Goal: Information Seeking & Learning: Learn about a topic

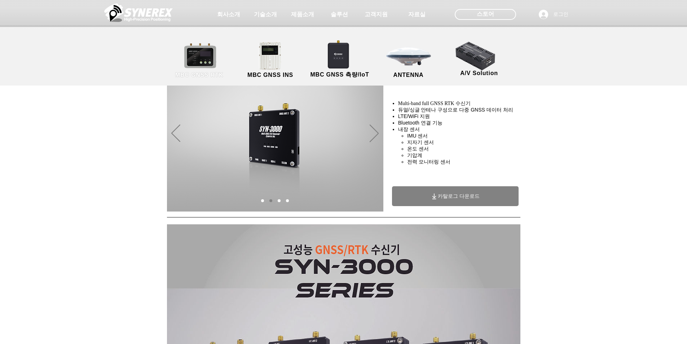
click at [204, 65] on link "MBC GNSS RTK" at bounding box center [199, 60] width 65 height 38
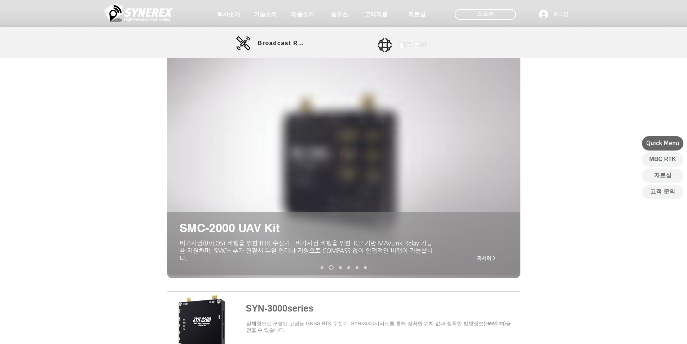
click at [345, 46] on span "활용 분야" at bounding box center [412, 45] width 27 height 8
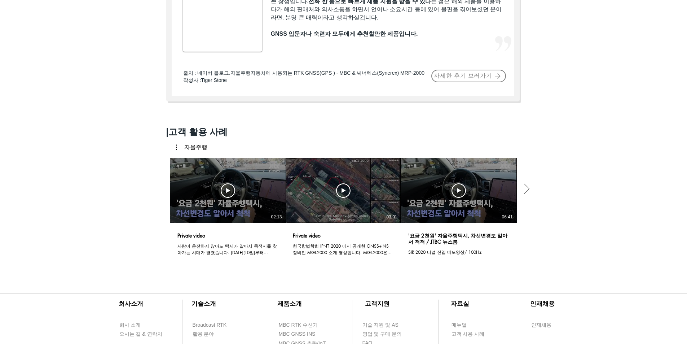
scroll to position [469, 0]
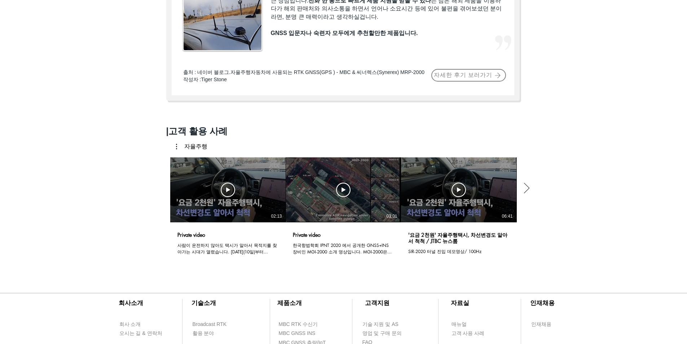
click at [345, 193] on icon "다음 동영상" at bounding box center [526, 187] width 11 height 11
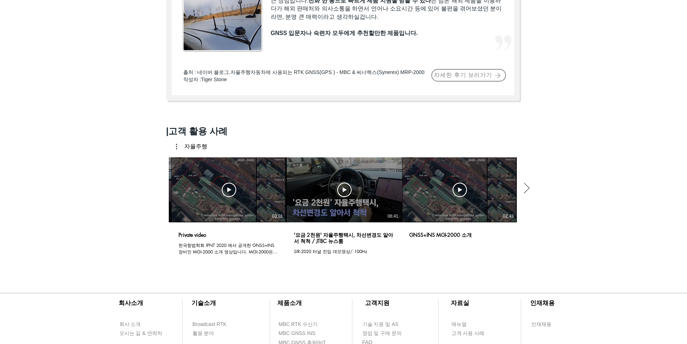
scroll to position [0, 116]
click at [345, 193] on icon "다음 동영상" at bounding box center [526, 187] width 11 height 11
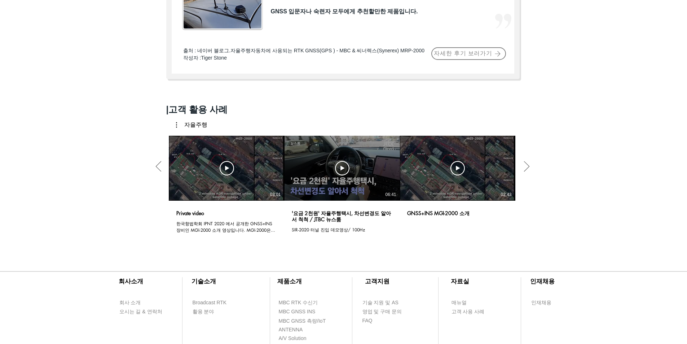
scroll to position [541, 0]
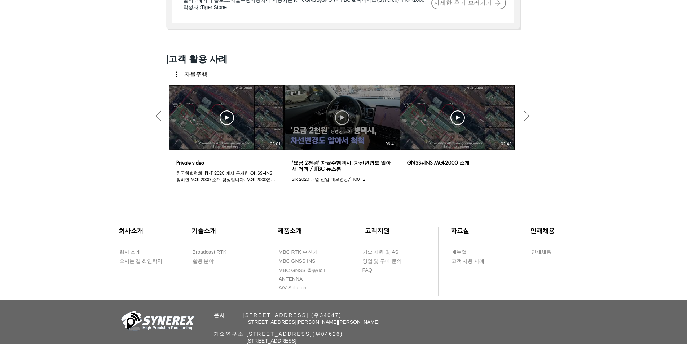
click at [234, 122] on use "동영상 보기" at bounding box center [227, 117] width 14 height 14
click at [260, 181] on div "한국항법학회 IPNT 2020 에서 공개한 GNSS+INS 장비인 MGI-2000 소개 영상입니다. MGI-2000은 GNSS와 IMU 센서를…" at bounding box center [226, 176] width 101 height 14
click at [345, 120] on icon "다음 동영상" at bounding box center [526, 115] width 11 height 11
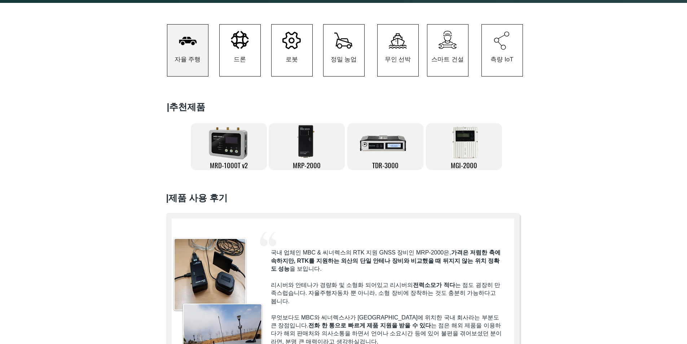
scroll to position [0, 0]
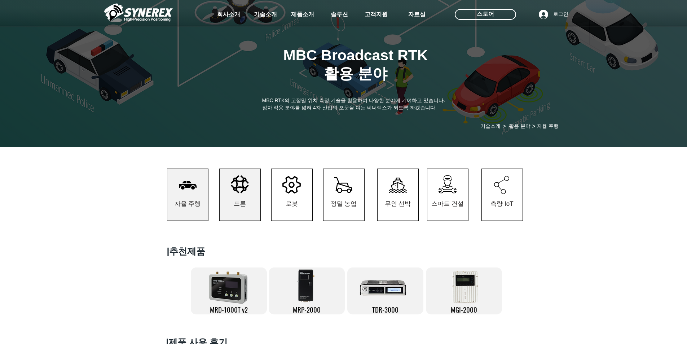
click at [230, 197] on span "드론" at bounding box center [240, 204] width 41 height 34
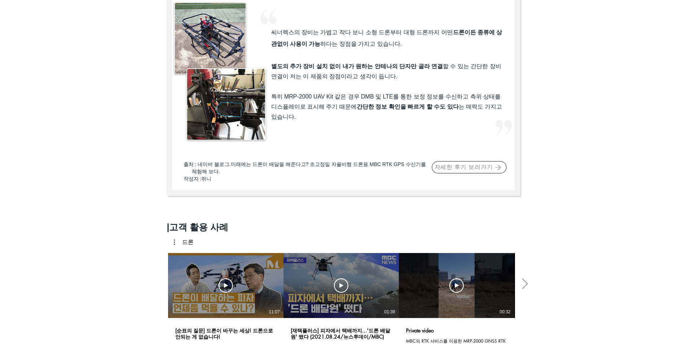
scroll to position [469, 0]
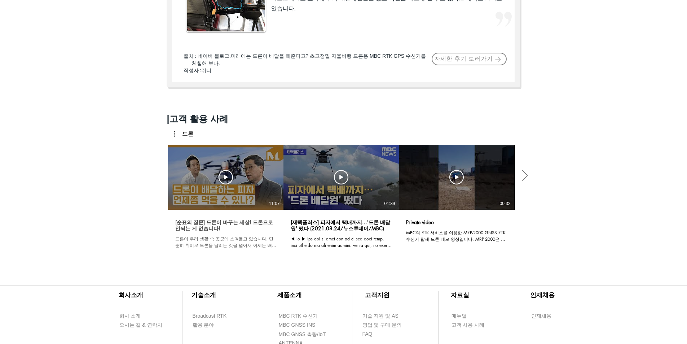
click at [249, 219] on h3 "[순표의 질문] 드론이 바꾸는 세상! 드론으로 안되는 게 없습니다!" at bounding box center [225, 224] width 101 height 13
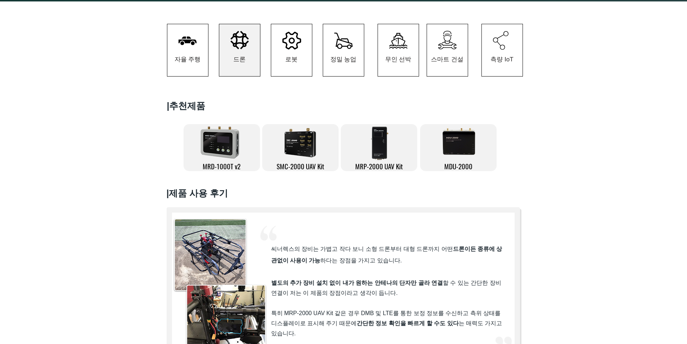
scroll to position [36, 0]
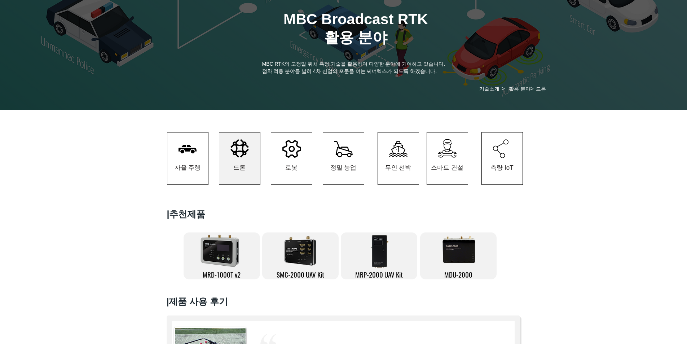
click at [345, 154] on icon "#comp-kzbihr731 svg [data-color="1"] {fill: #000000;}" at bounding box center [501, 148] width 16 height 19
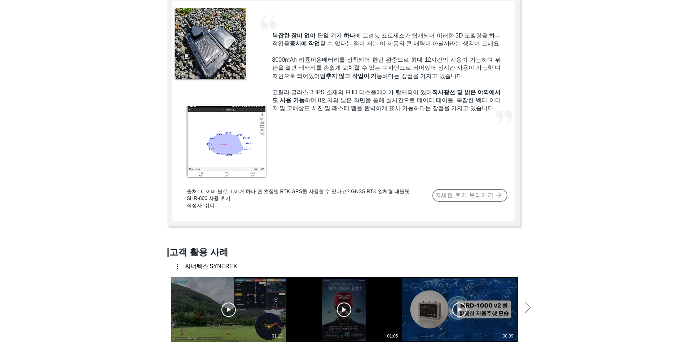
scroll to position [361, 0]
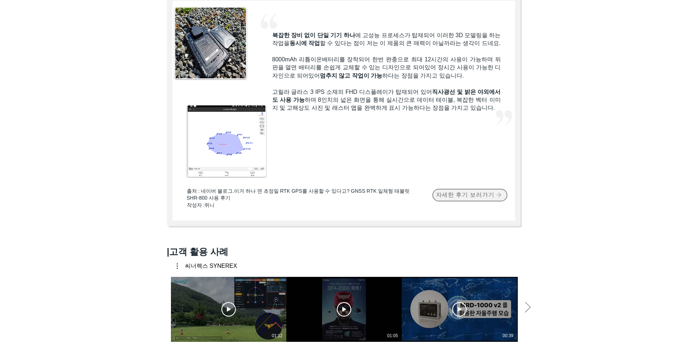
click at [345, 199] on span "자세한 후기 보러가기" at bounding box center [465, 195] width 58 height 8
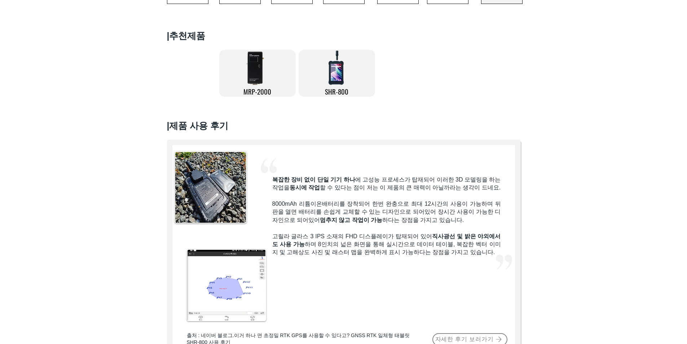
scroll to position [288, 0]
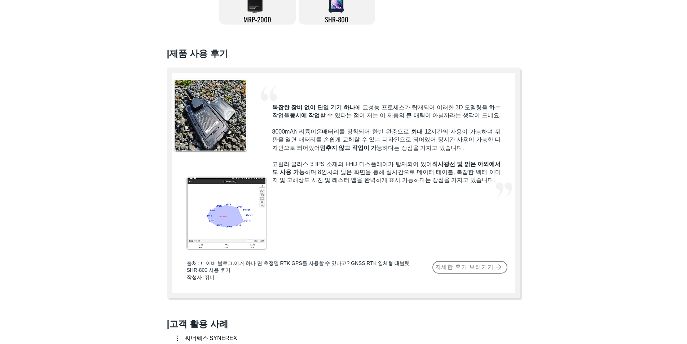
drag, startPoint x: 351, startPoint y: 206, endPoint x: 320, endPoint y: 215, distance: 32.3
click at [320, 215] on div at bounding box center [343, 182] width 353 height 230
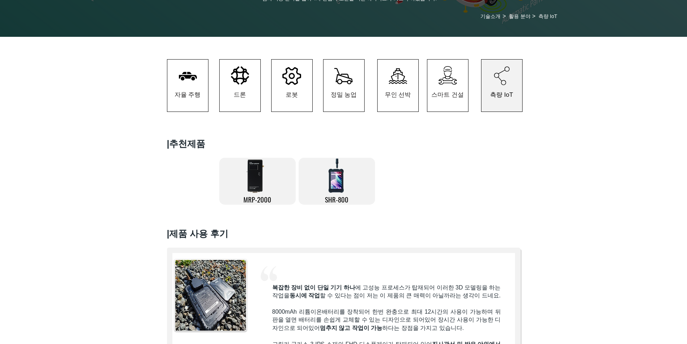
scroll to position [108, 0]
click at [345, 178] on link "SHR-800" at bounding box center [336, 181] width 76 height 47
click at [336, 177] on img at bounding box center [336, 176] width 18 height 36
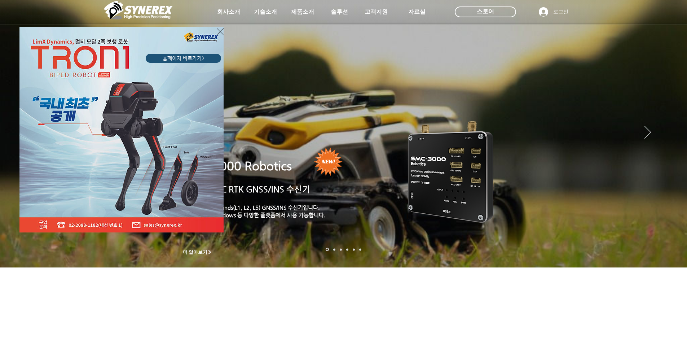
click at [219, 29] on icon "사이트로 돌아가기" at bounding box center [220, 31] width 7 height 9
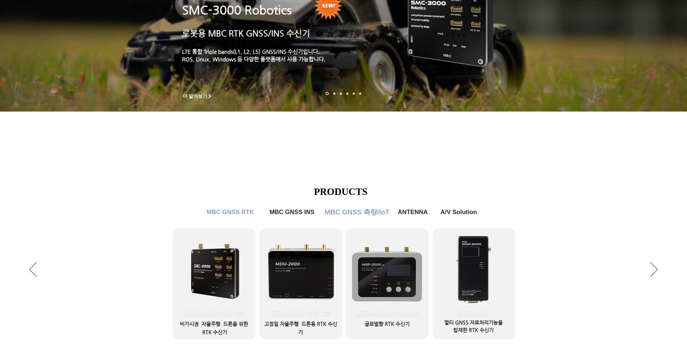
scroll to position [175, 0]
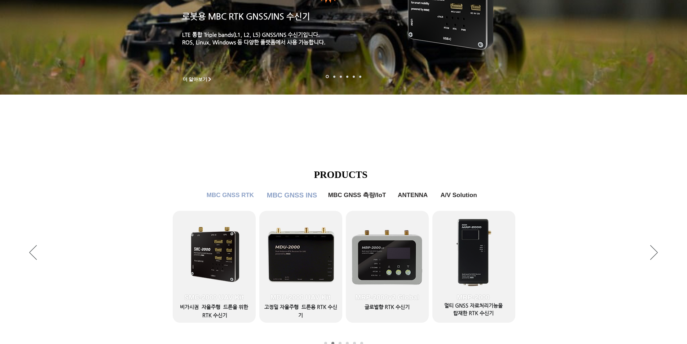
click at [302, 194] on span "MBC GNSS INS" at bounding box center [292, 195] width 50 height 8
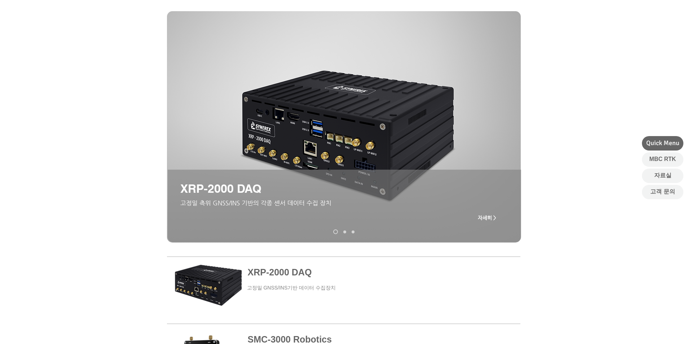
scroll to position [72, 0]
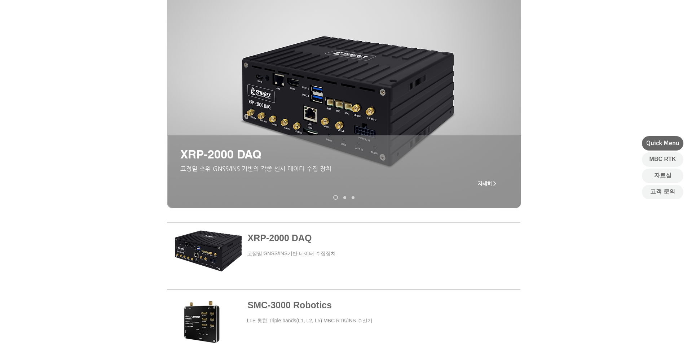
click at [345, 181] on span "자세히 >" at bounding box center [487, 183] width 18 height 6
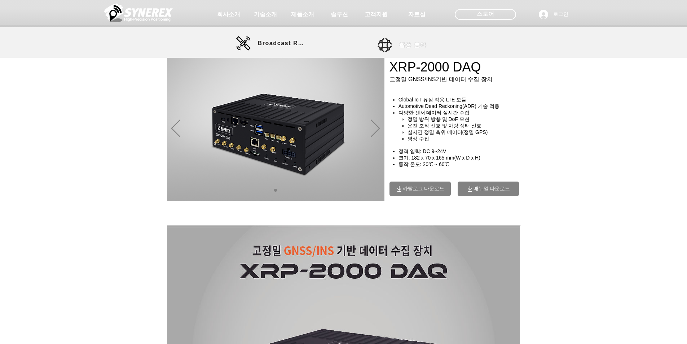
click at [345, 44] on link "활용 분야" at bounding box center [409, 45] width 65 height 14
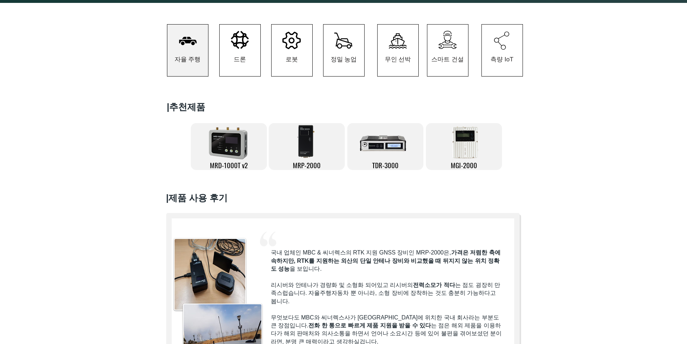
scroll to position [36, 0]
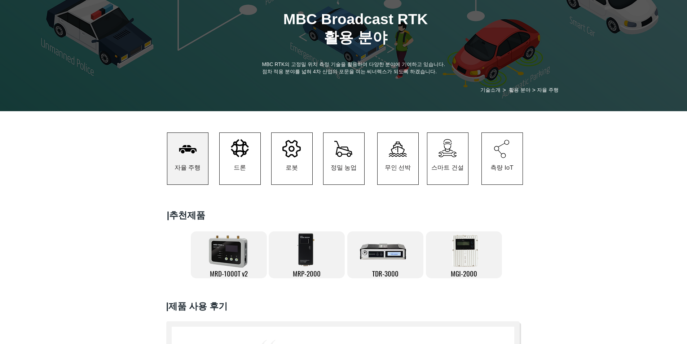
click at [236, 157] on icon at bounding box center [240, 148] width 18 height 18
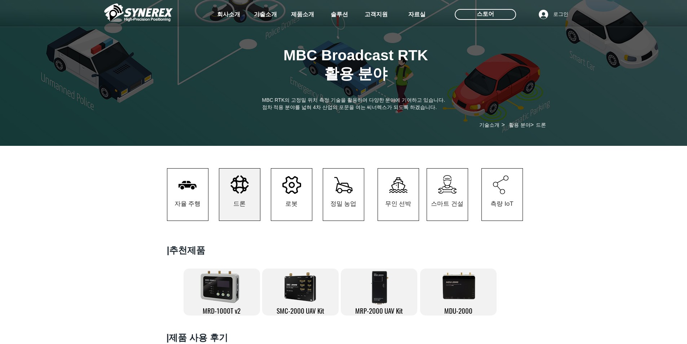
click at [345, 188] on icon "#comp-kzbihr6s svg [data-color="1"] {fill: #000000;}" at bounding box center [343, 185] width 18 height 17
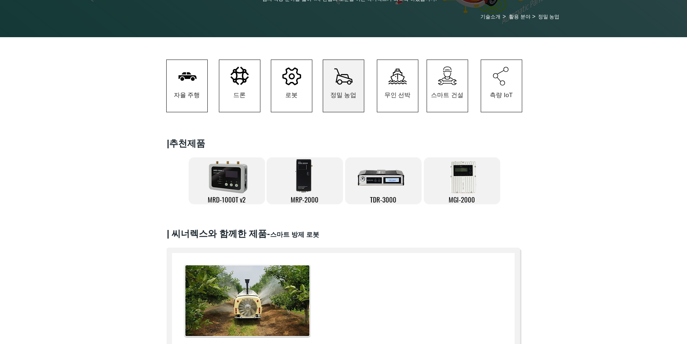
scroll to position [180, 0]
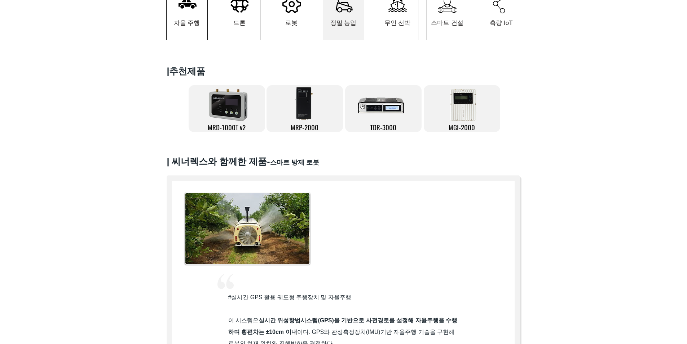
click at [345, 162] on div at bounding box center [343, 285] width 687 height 466
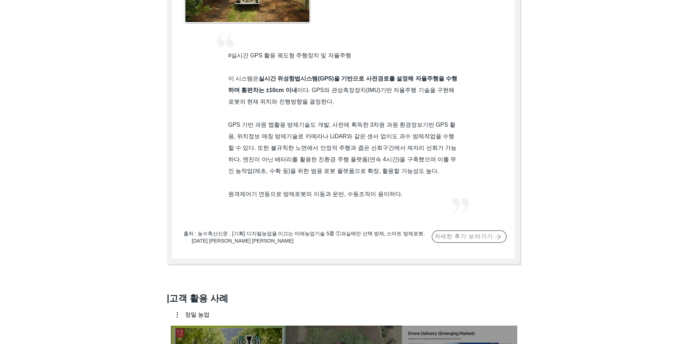
scroll to position [469, 0]
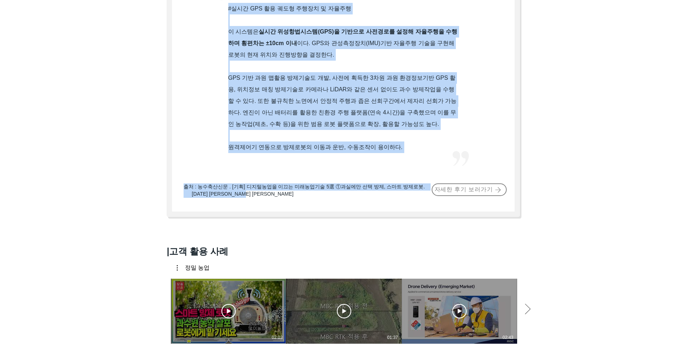
drag, startPoint x: 350, startPoint y: 198, endPoint x: 193, endPoint y: 179, distance: 159.0
click at [193, 179] on div "#comp-kzglverc svg [data-color="1"] {fill: #F2F2F2;} #실시간 GPS 활용 궤도형 주행장치 및 자율주…" at bounding box center [343, 52] width 353 height 330
click at [345, 216] on div at bounding box center [343, 52] width 353 height 330
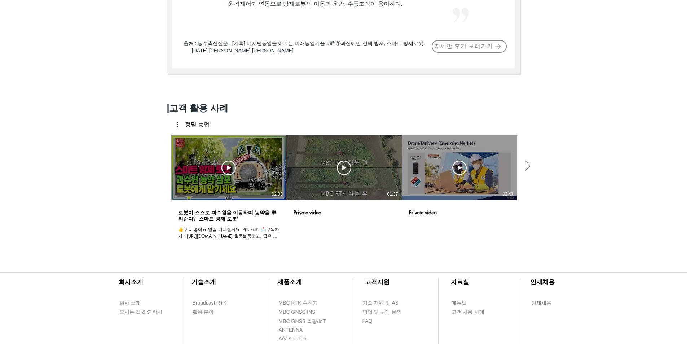
scroll to position [541, 0]
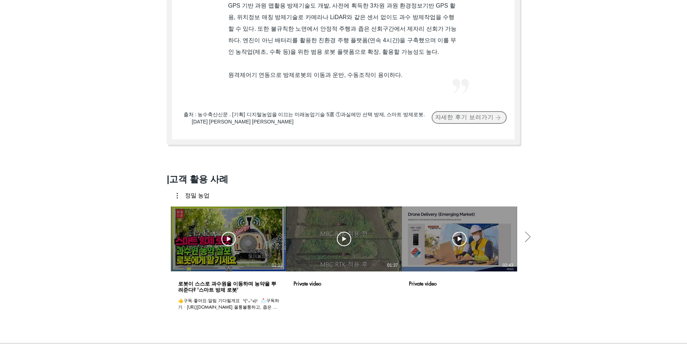
click at [345, 119] on span "자세한 후기 보러가기" at bounding box center [464, 118] width 58 height 8
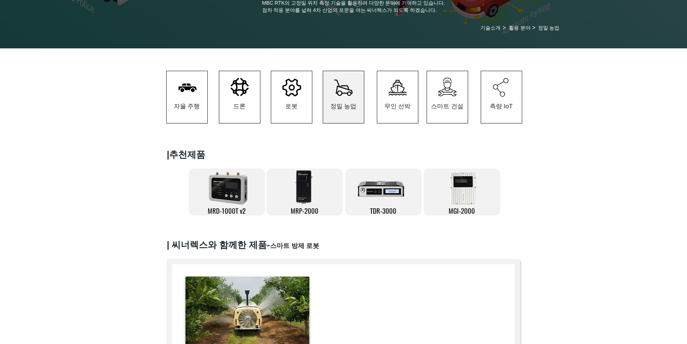
scroll to position [36, 0]
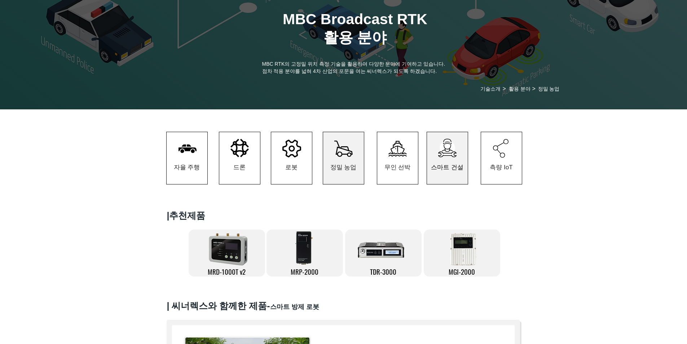
click at [345, 165] on span "스마트 건설" at bounding box center [447, 167] width 41 height 34
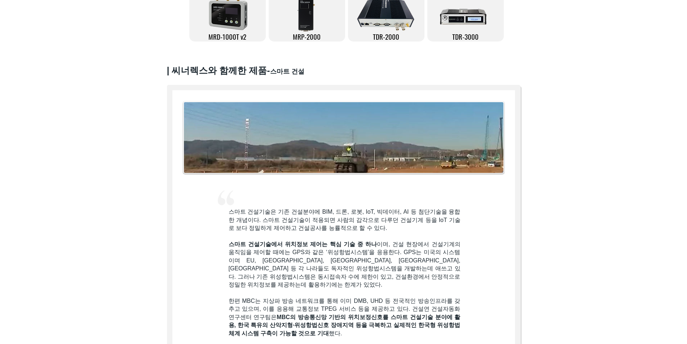
scroll to position [324, 0]
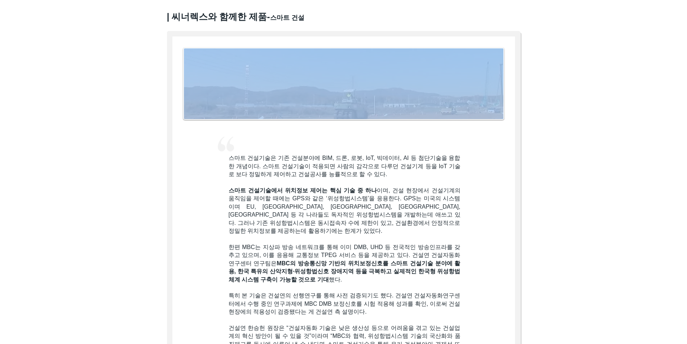
drag, startPoint x: 460, startPoint y: 172, endPoint x: 362, endPoint y: 130, distance: 106.6
click at [313, 98] on div "#comp-kzgpmqz51 svg [data-color="1"] {fill: #F2F2F2;} 스마트 건설기술은 기존 건설분야에 BIM, 드…" at bounding box center [343, 220] width 353 height 379
click at [345, 147] on div at bounding box center [343, 220] width 353 height 379
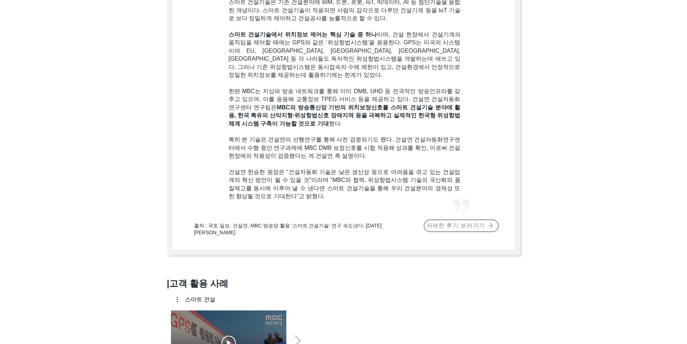
scroll to position [541, 0]
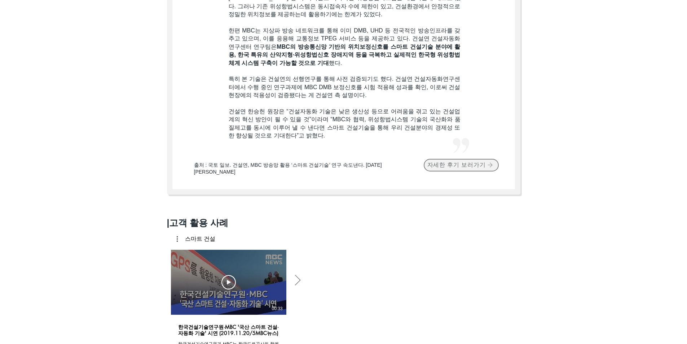
click at [345, 161] on span "자세한 후기 보러가기" at bounding box center [456, 165] width 58 height 8
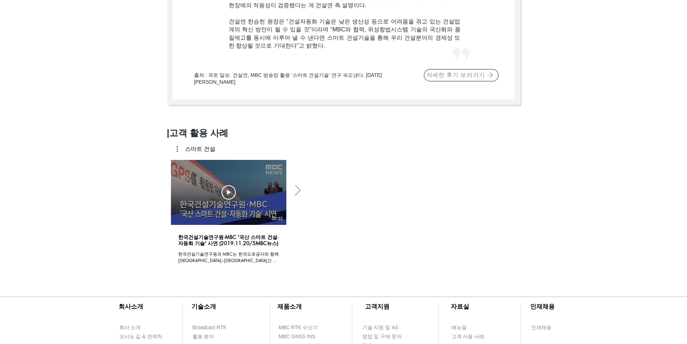
scroll to position [685, 0]
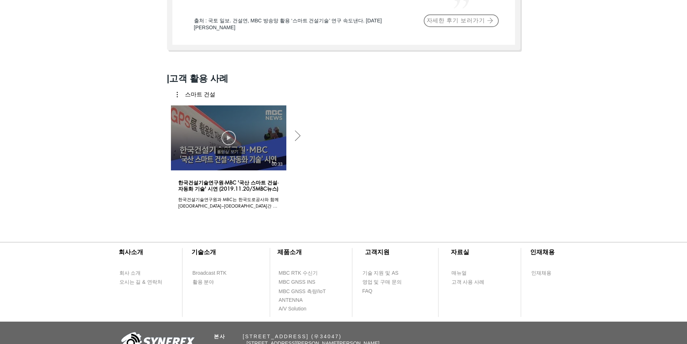
click at [226, 133] on icon "동영상 보기" at bounding box center [228, 138] width 14 height 14
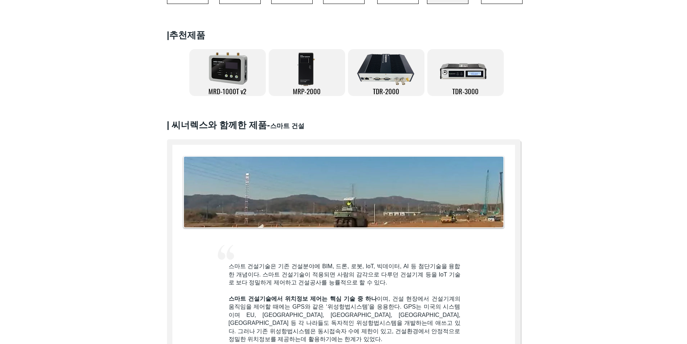
scroll to position [0, 0]
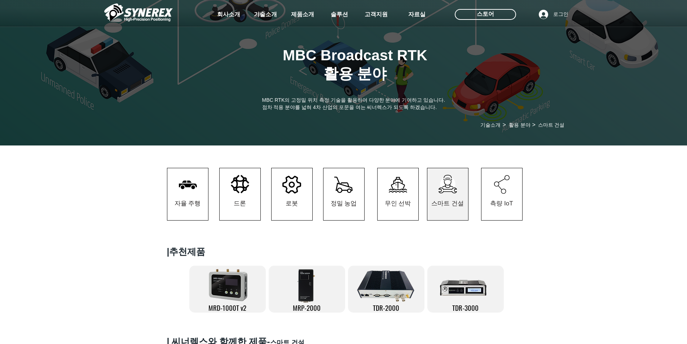
click at [157, 12] on img at bounding box center [138, 13] width 68 height 22
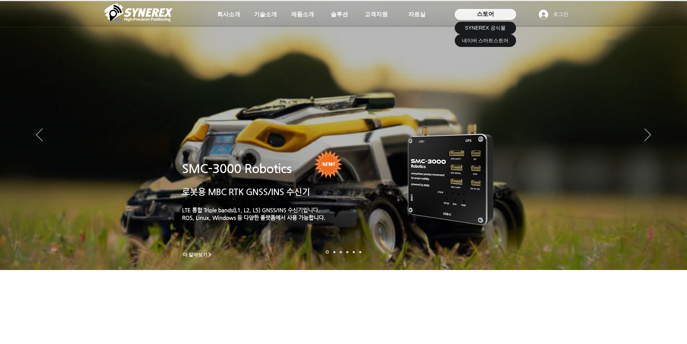
click at [345, 10] on span "스토어" at bounding box center [485, 14] width 17 height 8
click at [345, 27] on span "SYNEREX 공식몰" at bounding box center [485, 28] width 41 height 7
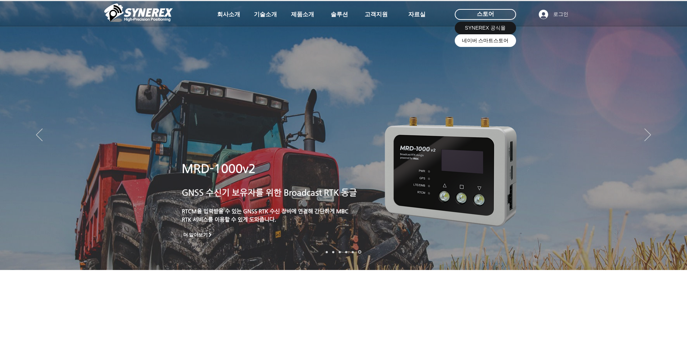
click at [345, 40] on span "네이버 스마트스토어" at bounding box center [485, 40] width 47 height 7
click at [345, 134] on img "슬라이드쇼" at bounding box center [343, 135] width 687 height 269
click at [345, 132] on icon "다음" at bounding box center [647, 134] width 6 height 13
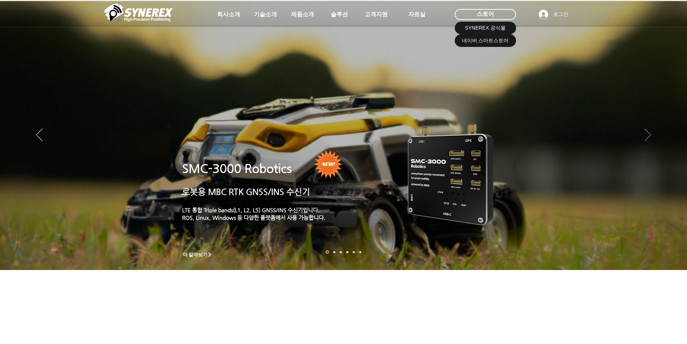
click at [345, 132] on icon "다음" at bounding box center [647, 134] width 6 height 13
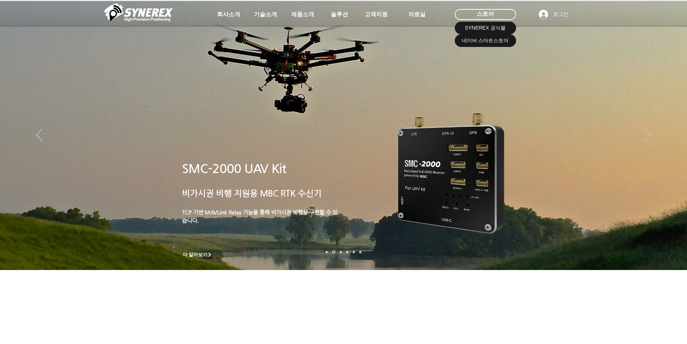
click at [345, 132] on icon "다음" at bounding box center [647, 134] width 6 height 13
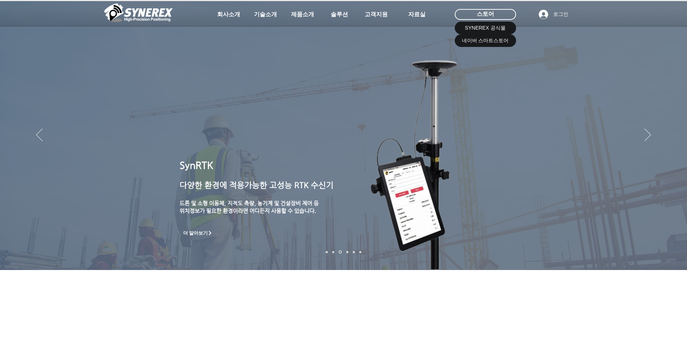
drag, startPoint x: 399, startPoint y: 299, endPoint x: 301, endPoint y: 252, distance: 109.2
click at [269, 219] on section "더 알아보기 SynRTK ​ 다양한 환경에 적용가능한 고성능 RTK 수신기 ​ 드론 및 소형 이동체, 지적도 측량, 농기계 및 건설장비 제어 …" at bounding box center [343, 219] width 687 height 218
drag, startPoint x: 362, startPoint y: 292, endPoint x: 357, endPoint y: 291, distance: 4.7
click at [345, 219] on div "main content" at bounding box center [343, 219] width 687 height 218
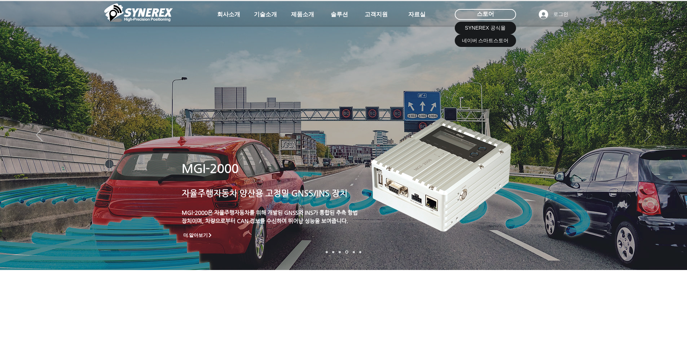
click at [345, 134] on icon "다음" at bounding box center [647, 134] width 6 height 13
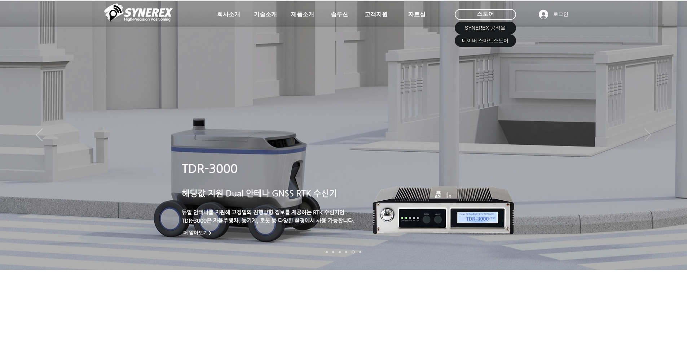
click at [345, 134] on icon "다음" at bounding box center [647, 134] width 6 height 13
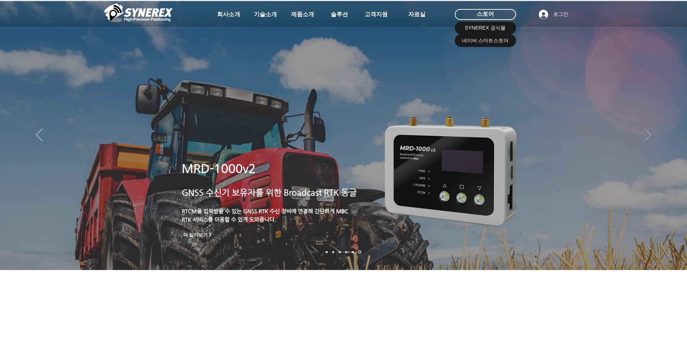
click at [345, 134] on icon "다음" at bounding box center [647, 134] width 6 height 13
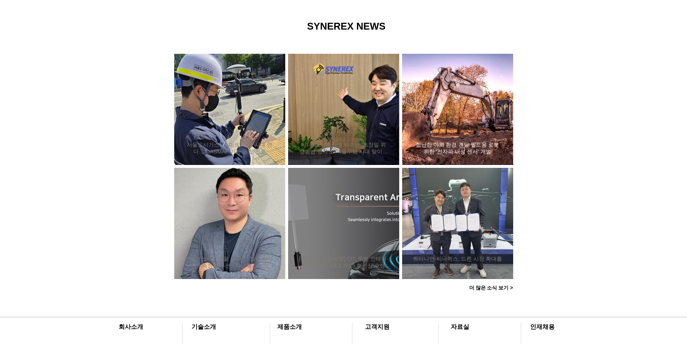
scroll to position [541, 0]
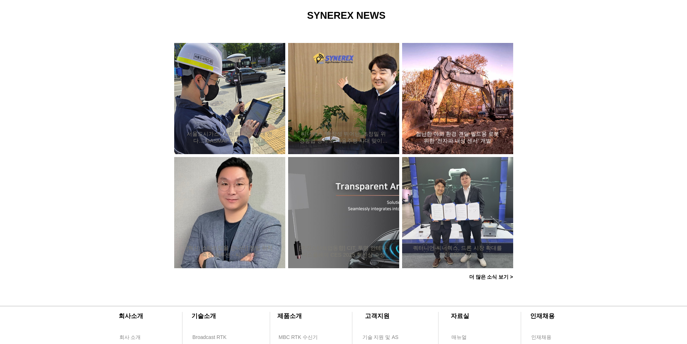
click at [345, 134] on h2 "험난한 야외 환경 견딜 필드용 로봇 위한 ‘전자파 내성 센서’ 개발" at bounding box center [457, 138] width 89 height 14
click at [196, 78] on div "서울도시가스, ‘스마트 측량’ 시대 연다… GASMAP 기능 통합 완료" at bounding box center [230, 99] width 92 height 94
click at [225, 115] on div "서울도시가스, ‘스마트 측량’ 시대 연다… GASMAP 기능 통합 완료" at bounding box center [230, 99] width 92 height 94
click at [225, 135] on h2 "서울도시가스, ‘스마트 측량’ 시대 연다… GASMAP 기능 통합 완료" at bounding box center [229, 138] width 89 height 14
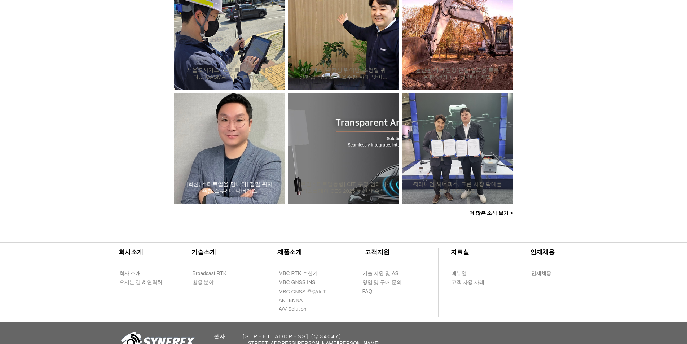
scroll to position [680, 0]
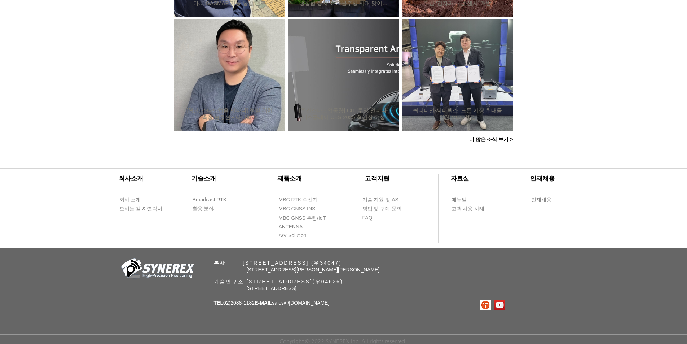
click at [345, 138] on span "더 많은 소식 보기 >" at bounding box center [491, 139] width 44 height 6
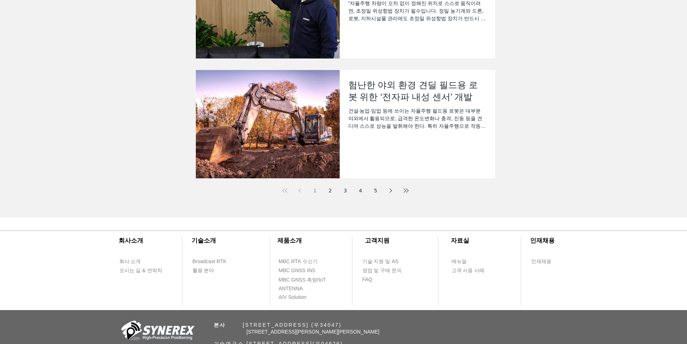
scroll to position [288, 0]
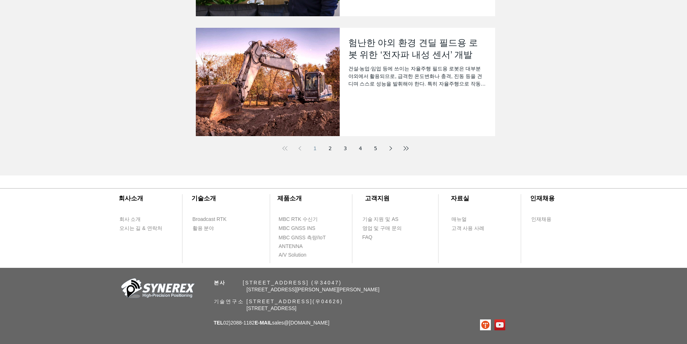
click at [345, 148] on link "5" at bounding box center [375, 148] width 13 height 13
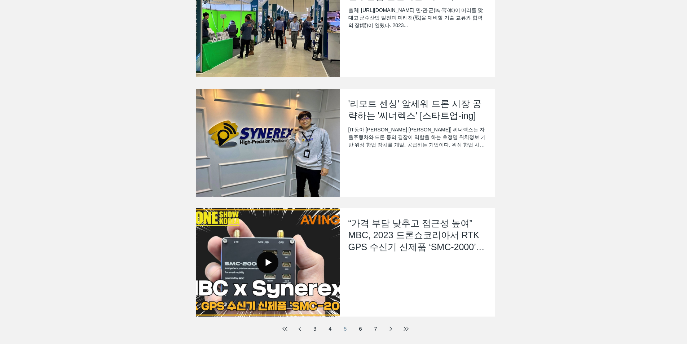
scroll to position [216, 0]
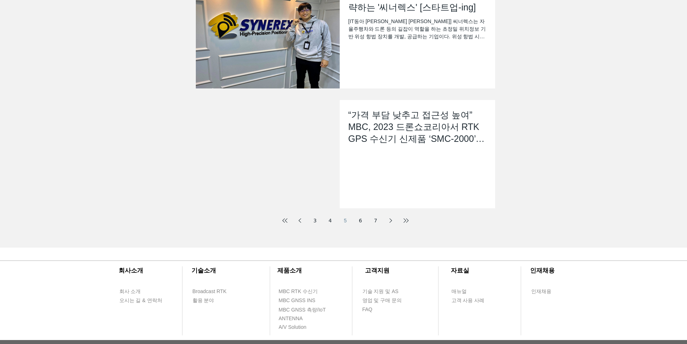
click at [345, 121] on h2 "“가격 부담 낮추고 접근성 높여” MBC, 2023 드론쇼코리아서 RTK GPS 수신기 신제품 ‘SMC-2000’ 알린다..." at bounding box center [417, 127] width 138 height 36
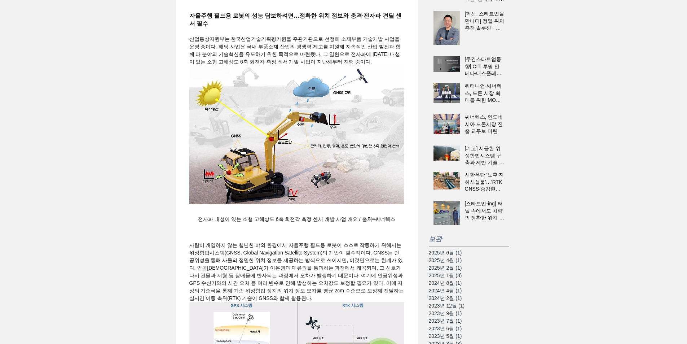
scroll to position [144, 0]
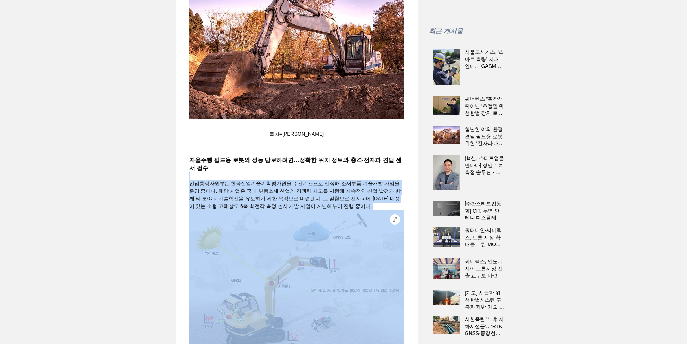
drag, startPoint x: 273, startPoint y: 183, endPoint x: 398, endPoint y: 241, distance: 138.2
click at [367, 209] on span "산업통상자원부는 한국산업기술기획평가원을 주관기관으로 선정해 소재부품 기술개발 사업을 운영 중이다. 해당 사업은 국내 부품소재 산업의 경쟁력 제…" at bounding box center [295, 194] width 212 height 28
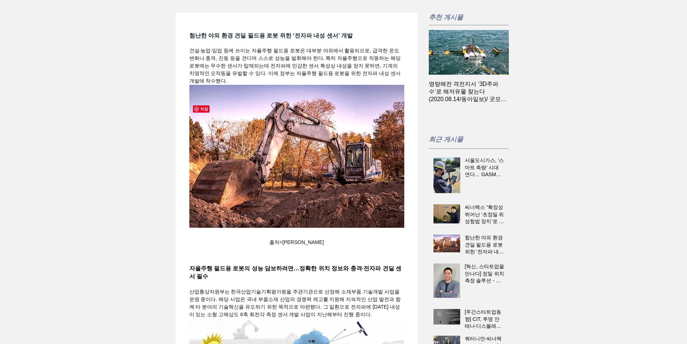
scroll to position [0, 0]
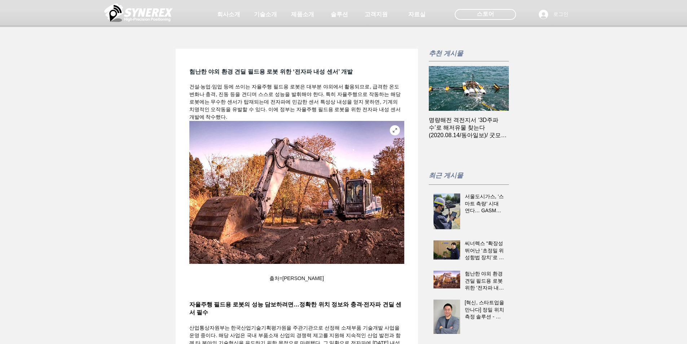
click at [397, 133] on icon "Expand image" at bounding box center [395, 130] width 6 height 6
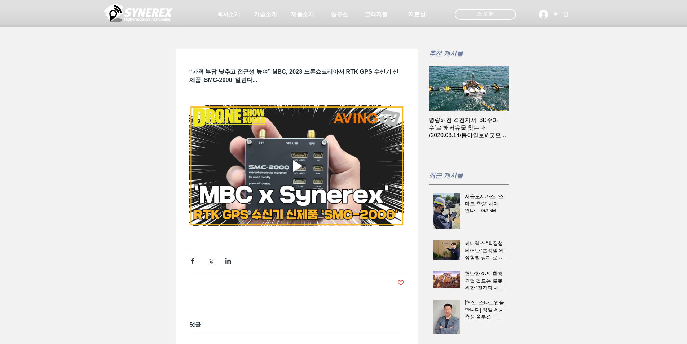
click at [296, 172] on div "Play video" at bounding box center [297, 166] width 9 height 12
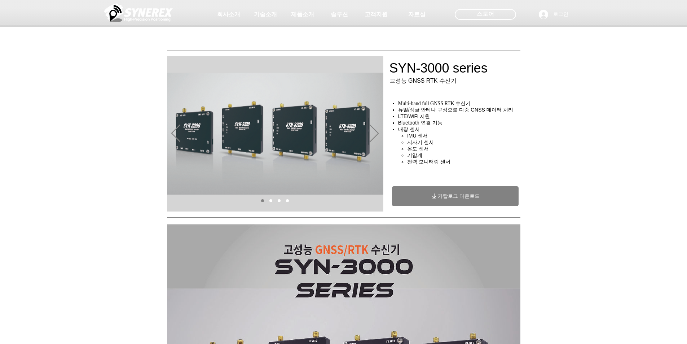
click at [117, 12] on img at bounding box center [138, 13] width 68 height 22
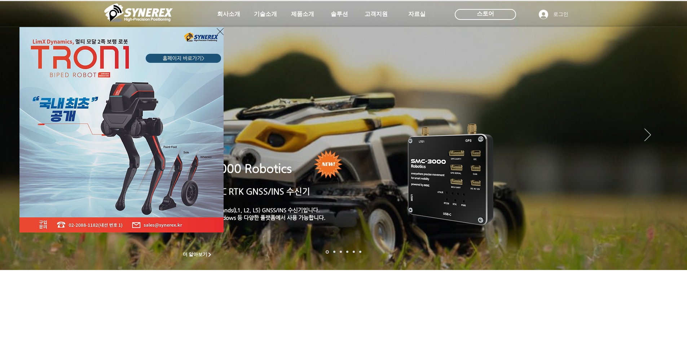
click at [302, 14] on div "LimX Dinamics" at bounding box center [343, 172] width 687 height 344
click at [302, 16] on div "LimX Dinamics" at bounding box center [343, 172] width 687 height 344
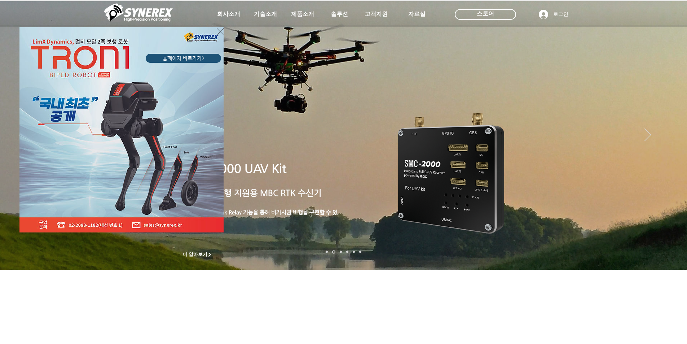
click at [220, 34] on icon "사이트로 돌아가기" at bounding box center [220, 31] width 7 height 9
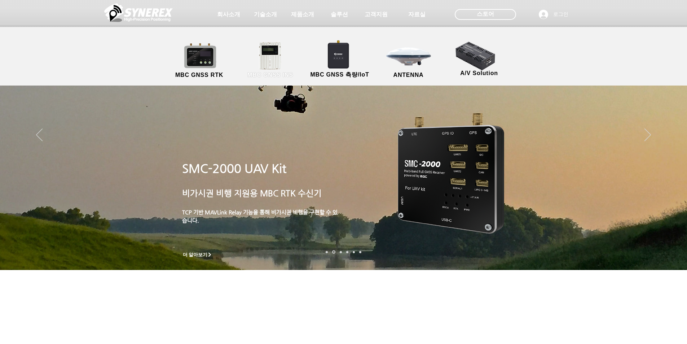
click at [268, 58] on link "MBC GNSS INS" at bounding box center [270, 60] width 65 height 38
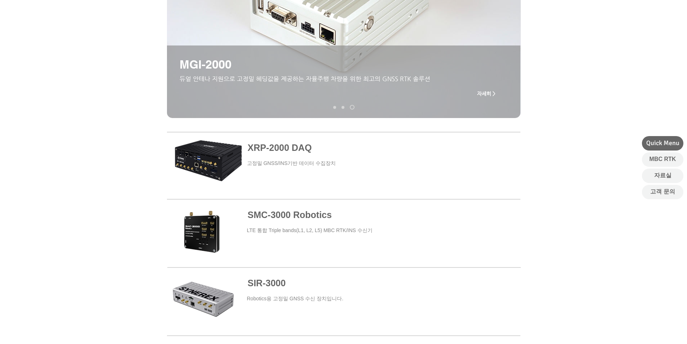
scroll to position [108, 0]
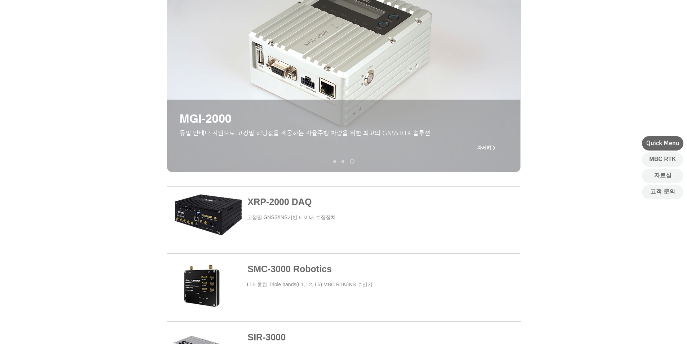
click at [273, 199] on span at bounding box center [343, 219] width 353 height 65
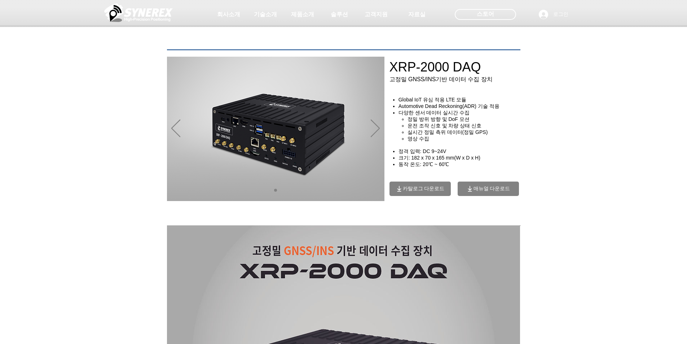
click at [95, 127] on div "main content" at bounding box center [343, 165] width 687 height 111
